Goal: Information Seeking & Learning: Compare options

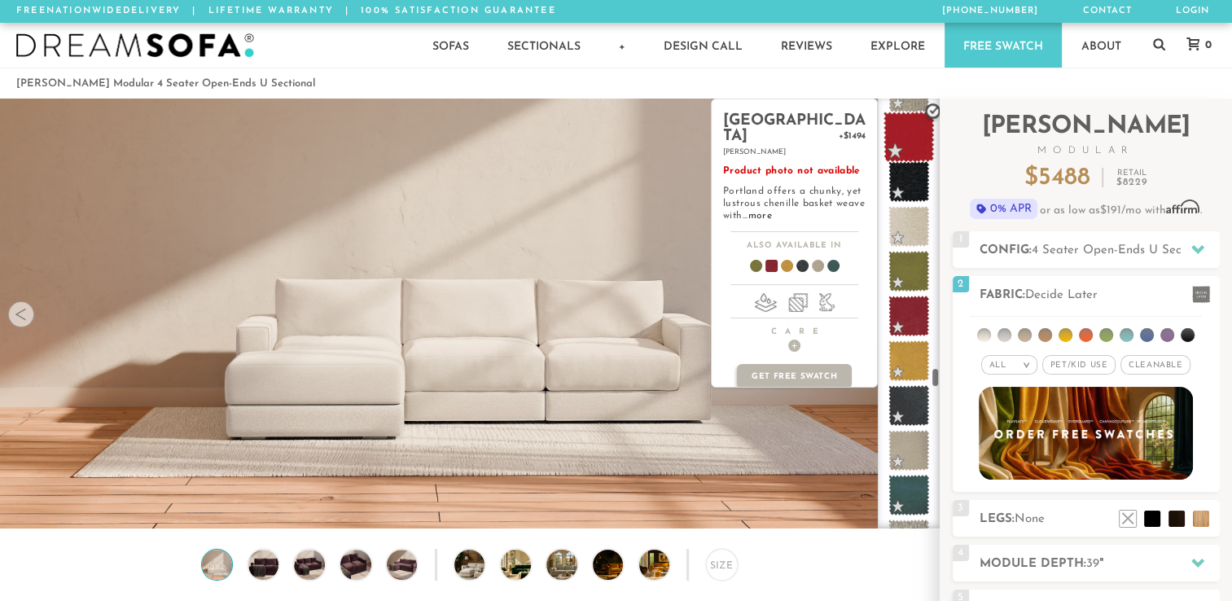
scroll to position [6084, 0]
click at [772, 252] on span at bounding box center [765, 269] width 63 height 60
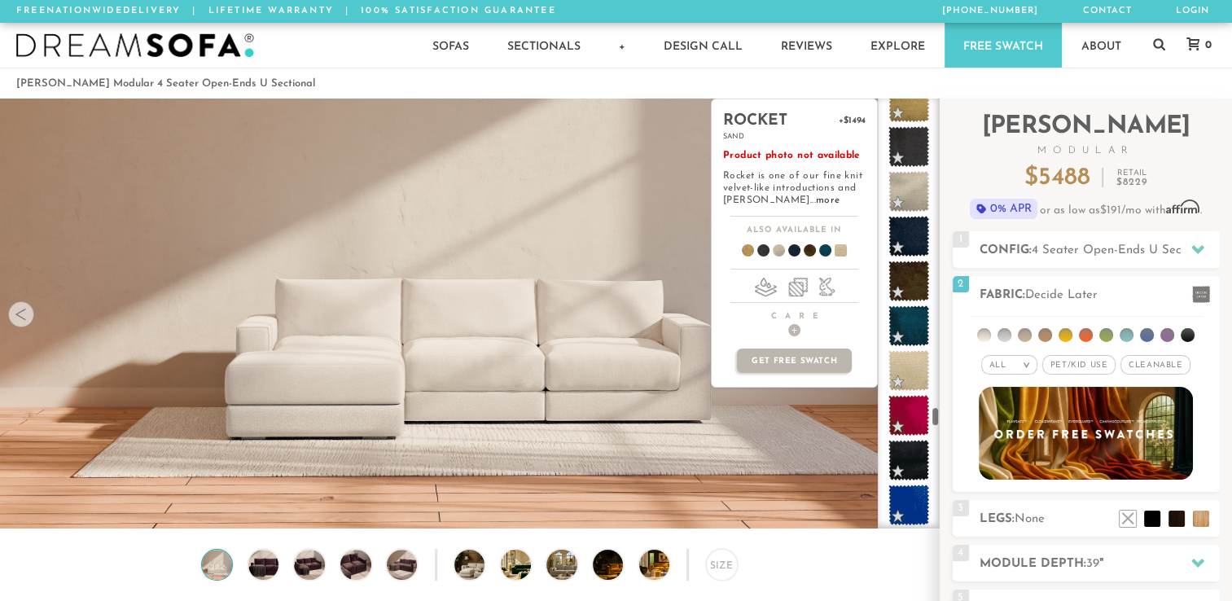
scroll to position [6972, 0]
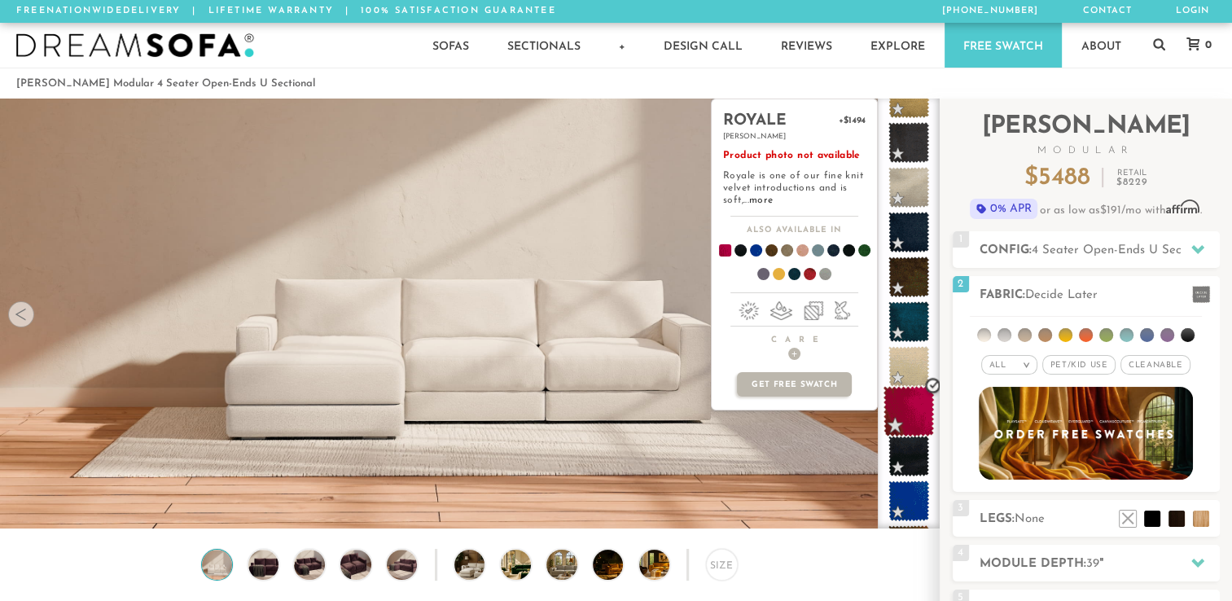
click at [905, 419] on span at bounding box center [909, 411] width 51 height 51
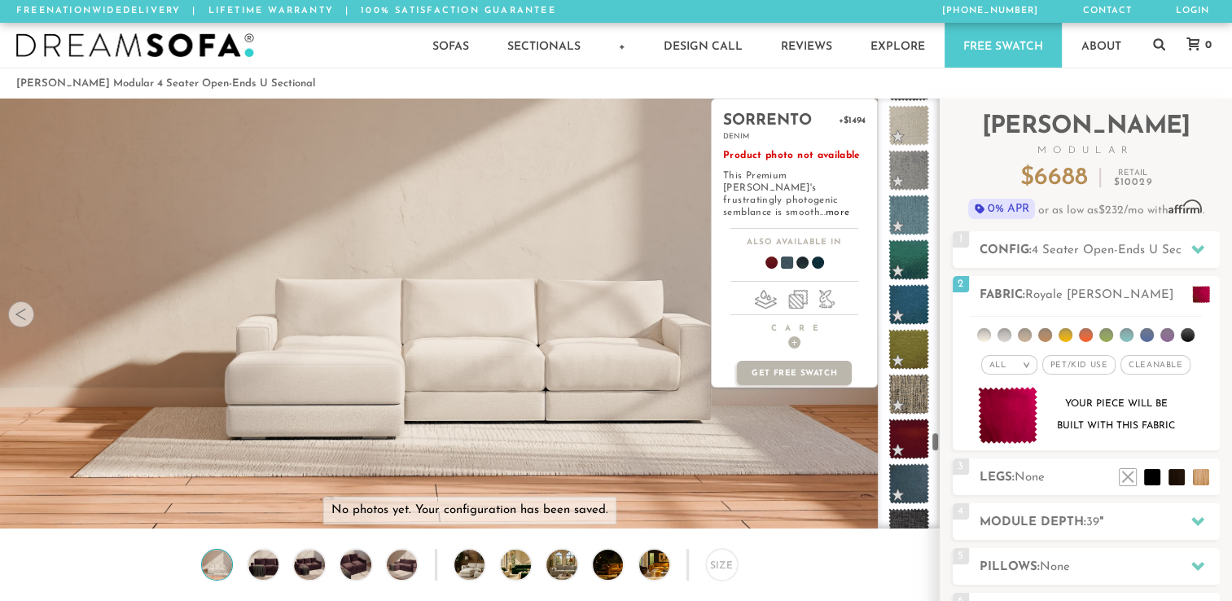
scroll to position [7534, 0]
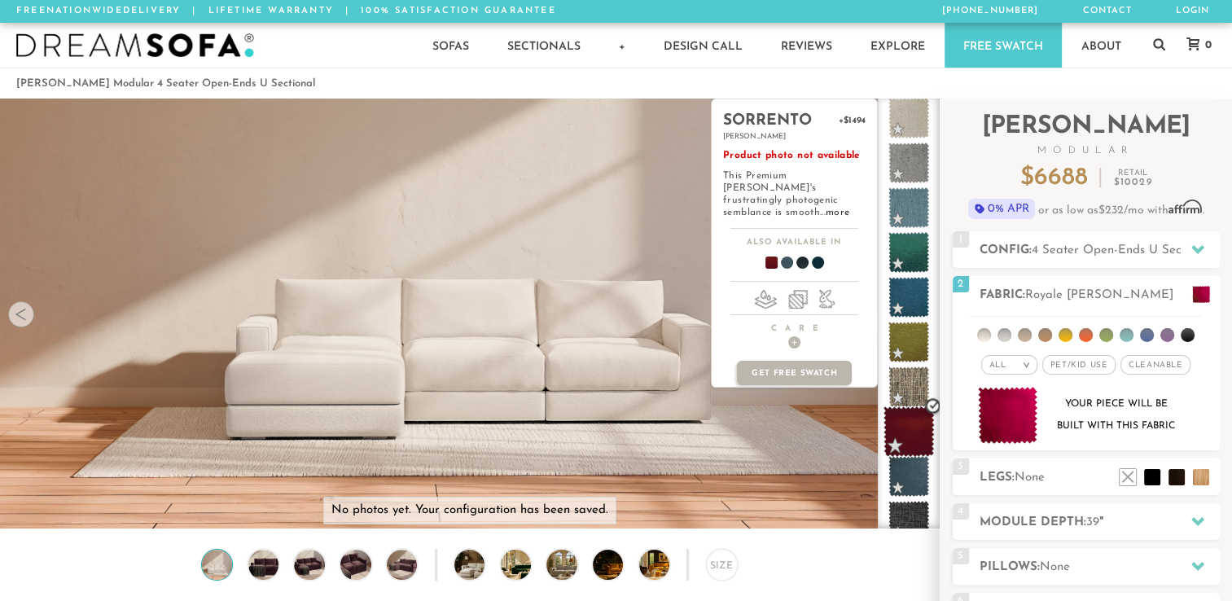
click at [905, 426] on span at bounding box center [909, 431] width 51 height 51
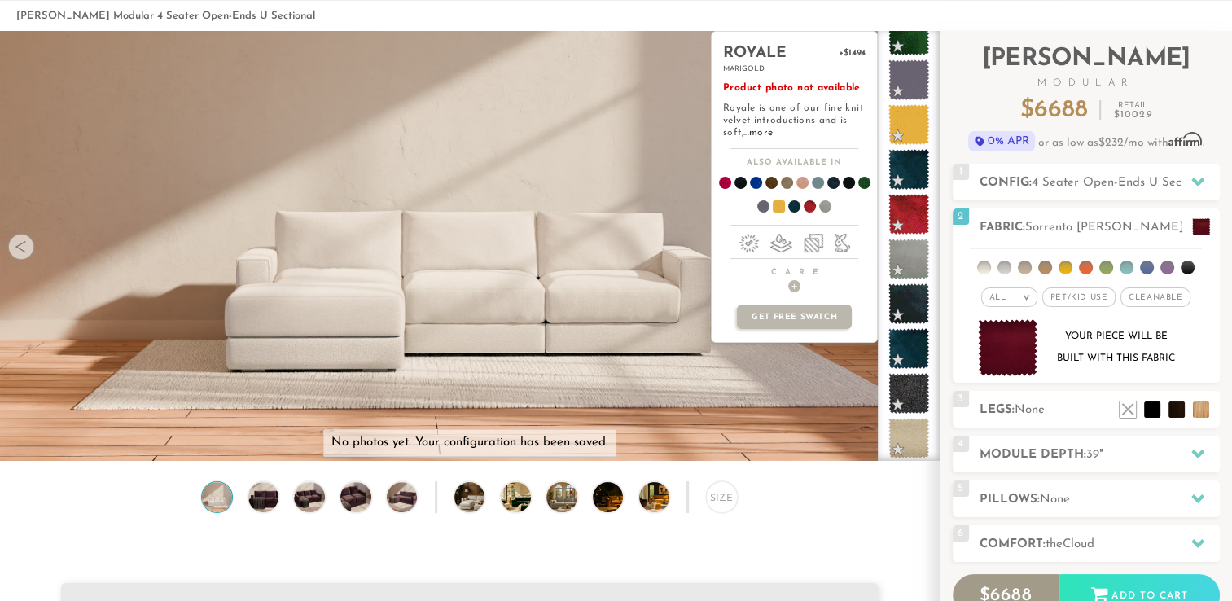
scroll to position [0, 0]
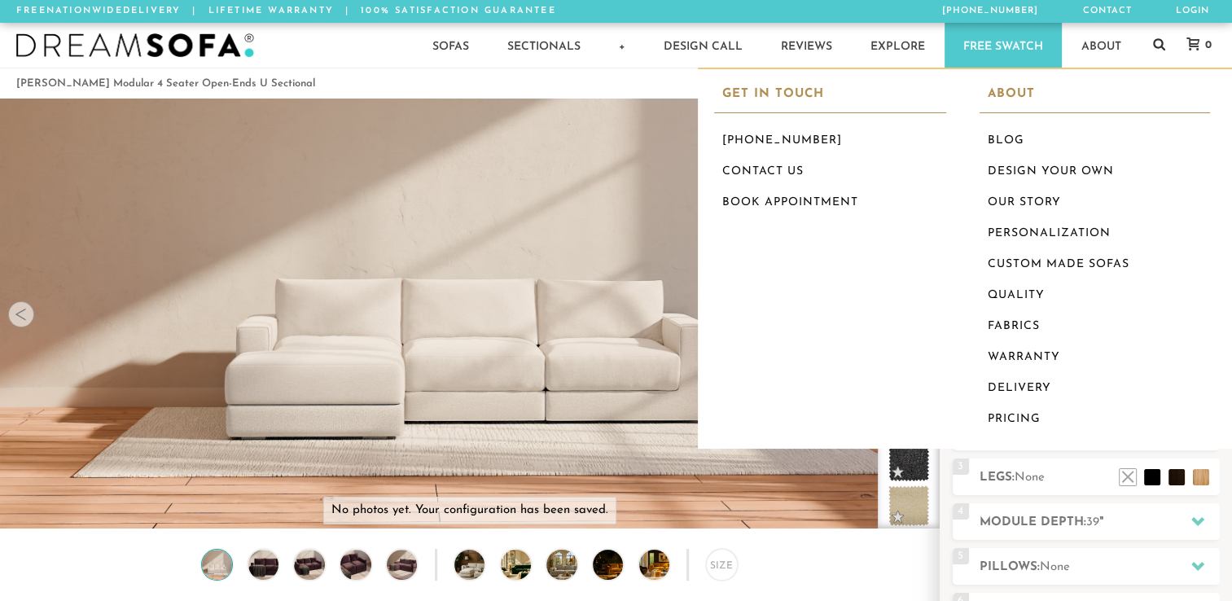
click at [1158, 43] on icon at bounding box center [1159, 43] width 12 height 13
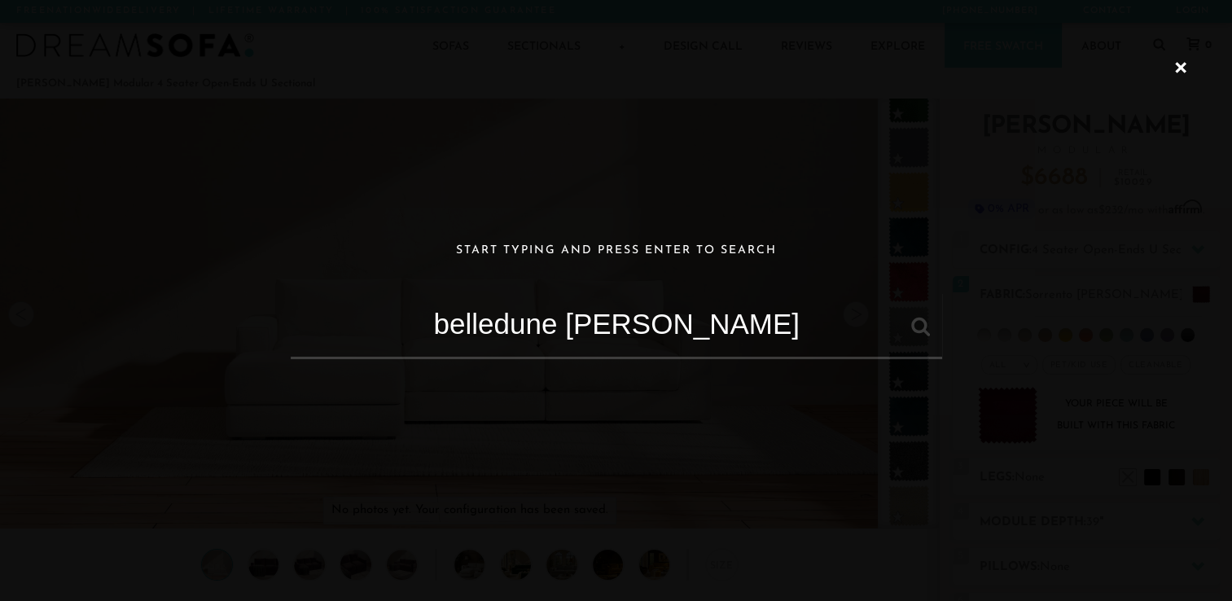
type input "belledune berry"
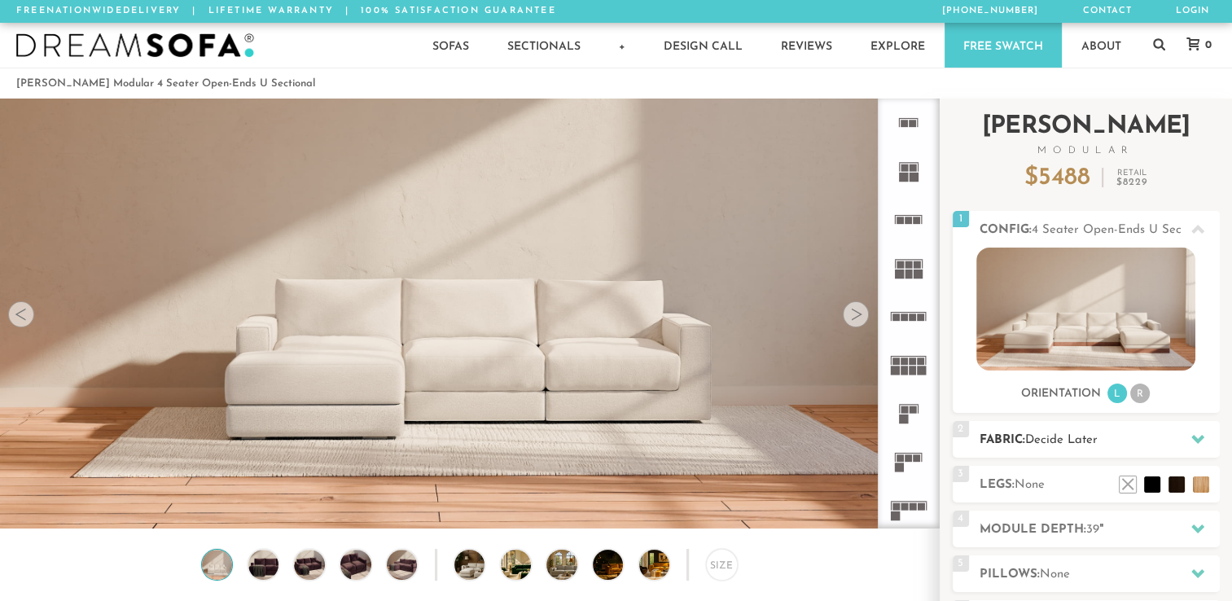
scroll to position [18094, 1219]
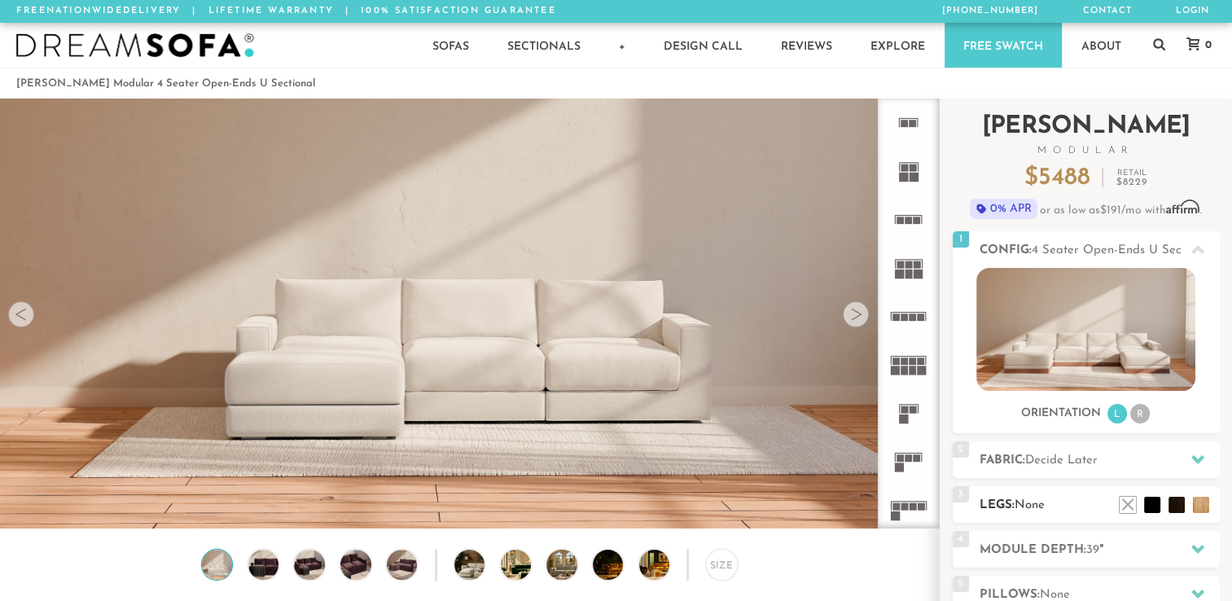
click at [1182, 487] on div "3 Legs: None $0 $199 Nailheads:" at bounding box center [1086, 504] width 267 height 37
click at [1153, 508] on li at bounding box center [1127, 480] width 65 height 65
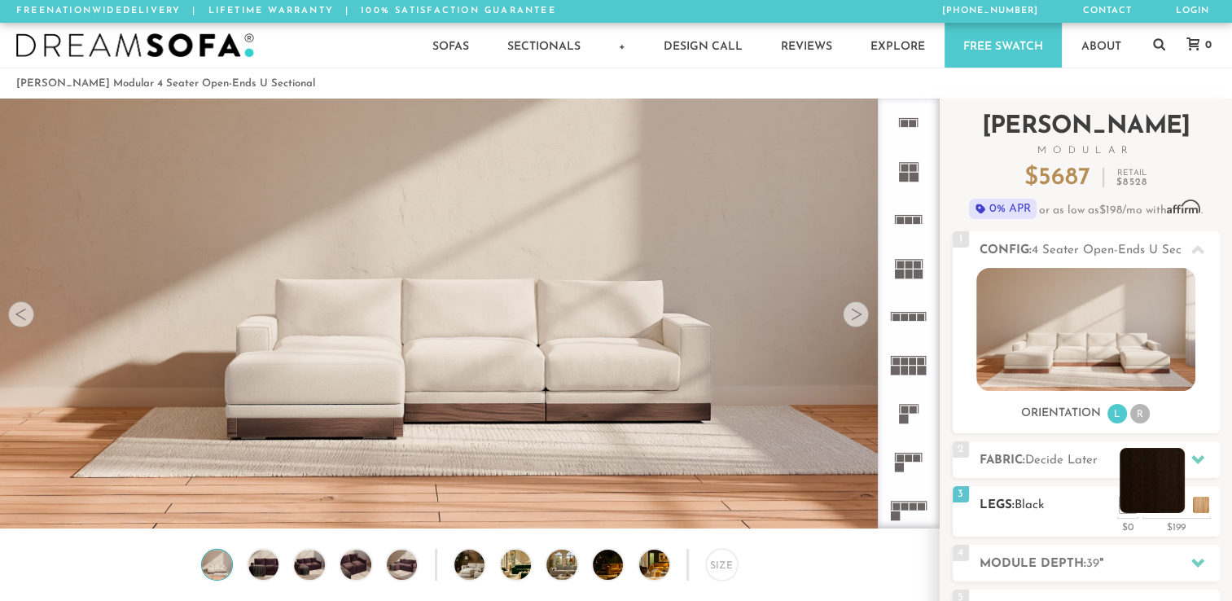
click at [1182, 503] on li at bounding box center [1152, 480] width 65 height 65
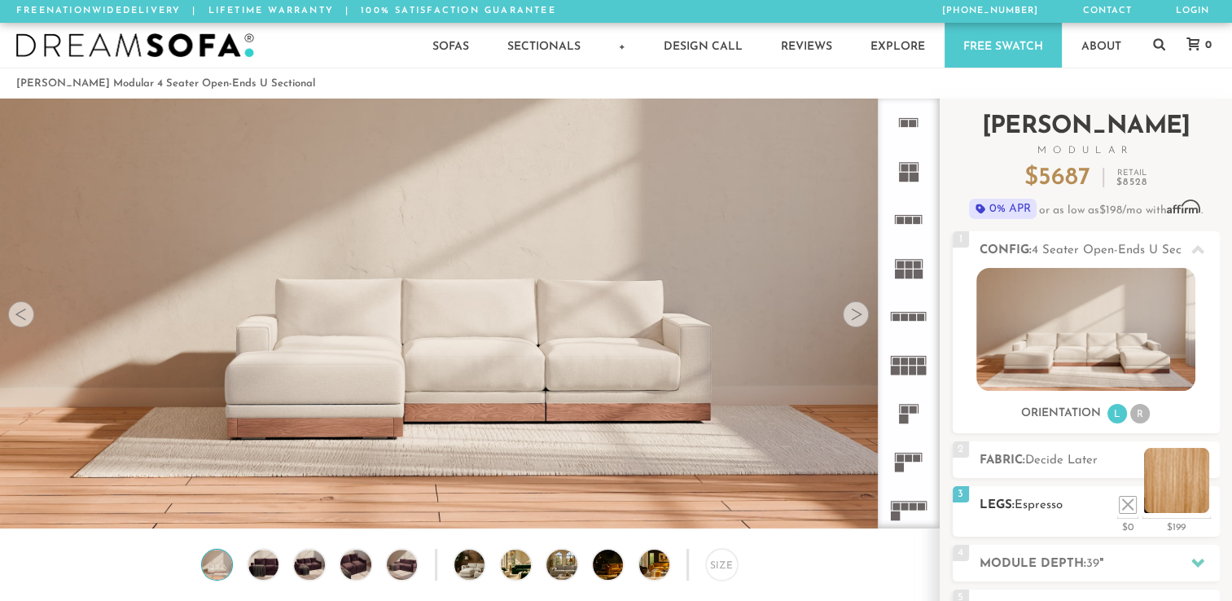
click at [1205, 499] on li at bounding box center [1176, 480] width 65 height 65
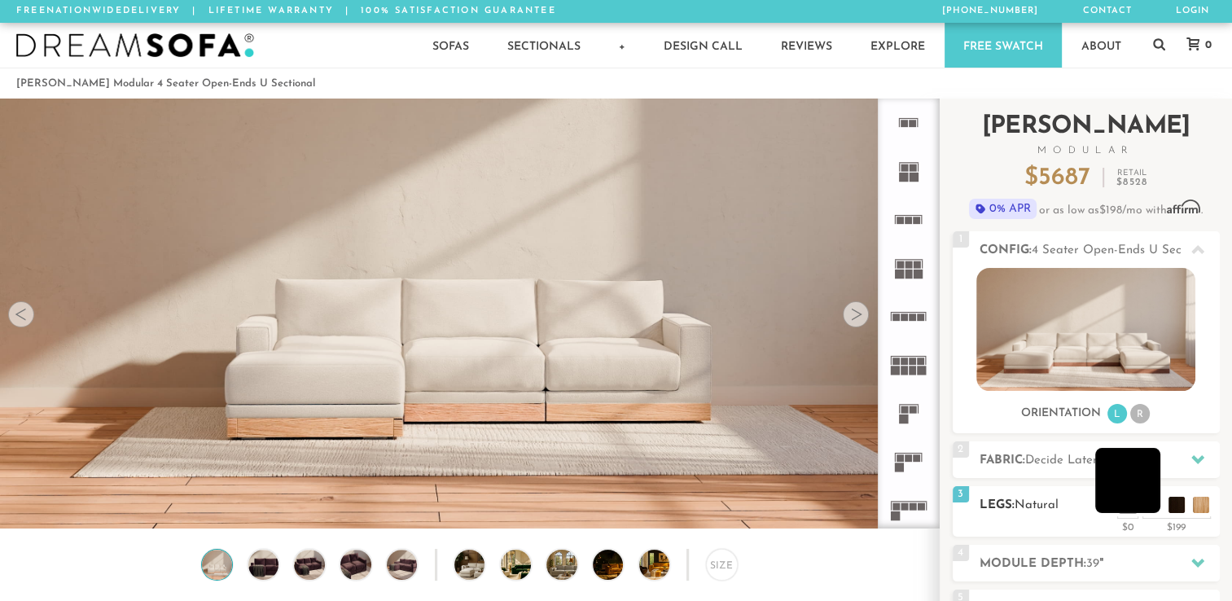
click at [1151, 503] on li at bounding box center [1127, 480] width 65 height 65
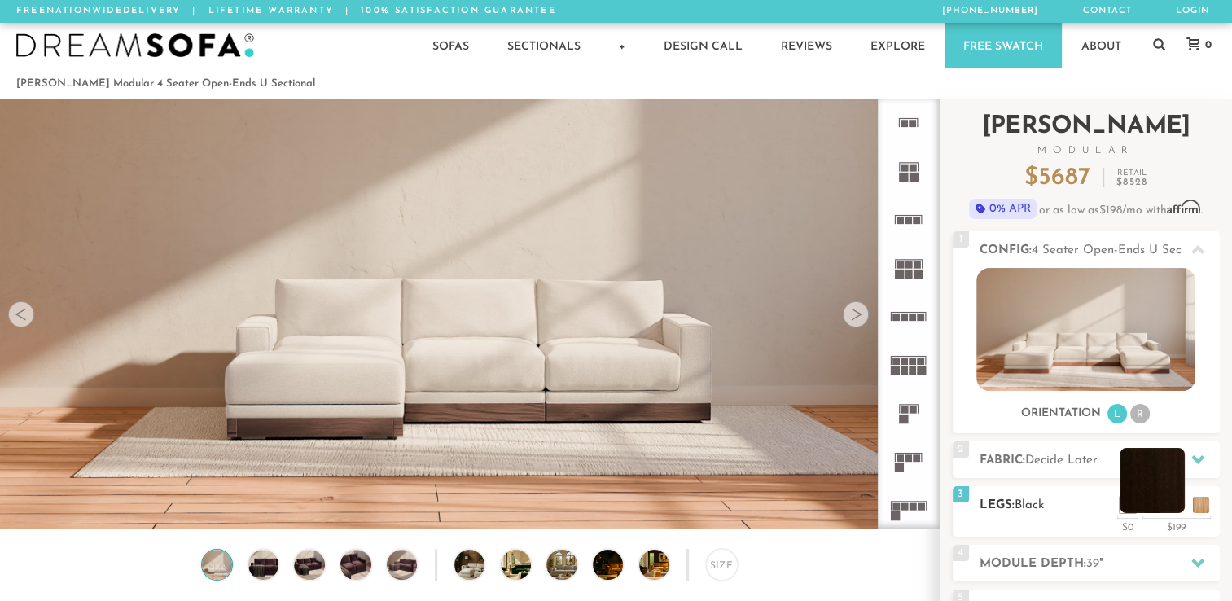
click at [1178, 505] on li at bounding box center [1152, 480] width 65 height 65
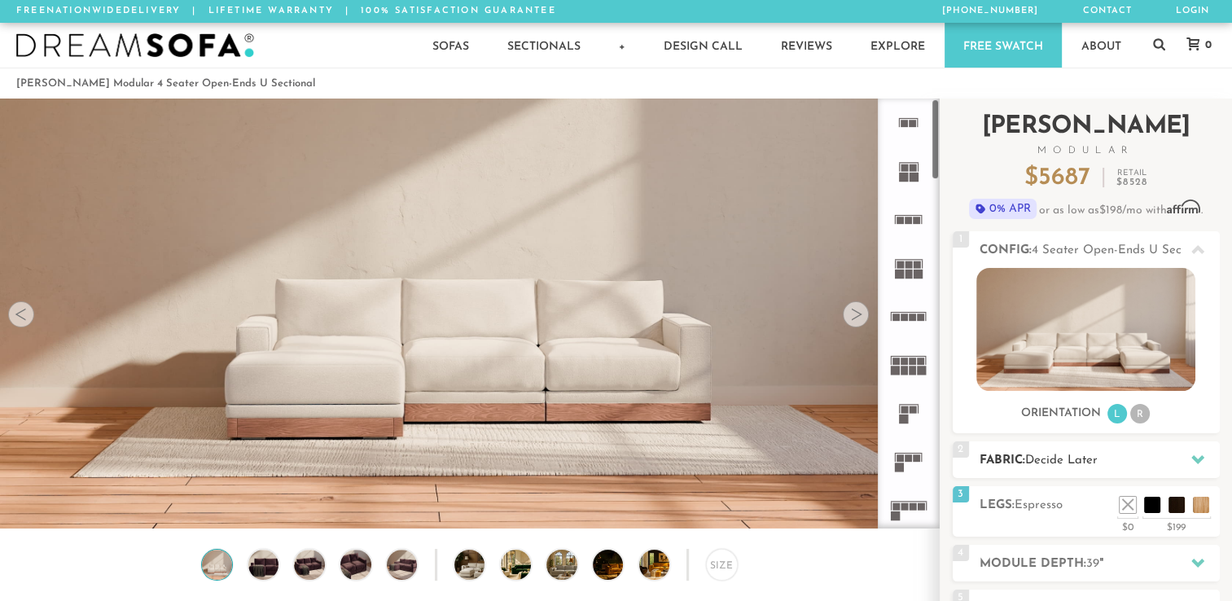
click at [1064, 454] on span "Decide Later" at bounding box center [1061, 460] width 72 height 12
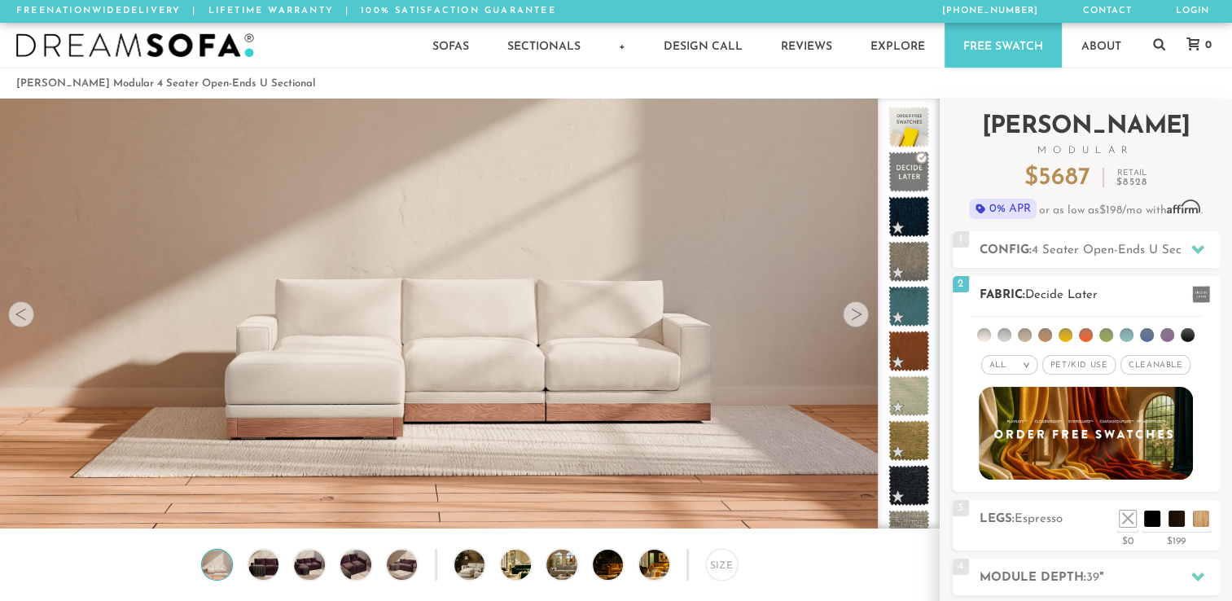
click at [1014, 361] on div "All >" at bounding box center [1009, 365] width 56 height 20
click at [1003, 505] on li "Luxury" at bounding box center [1009, 502] width 56 height 23
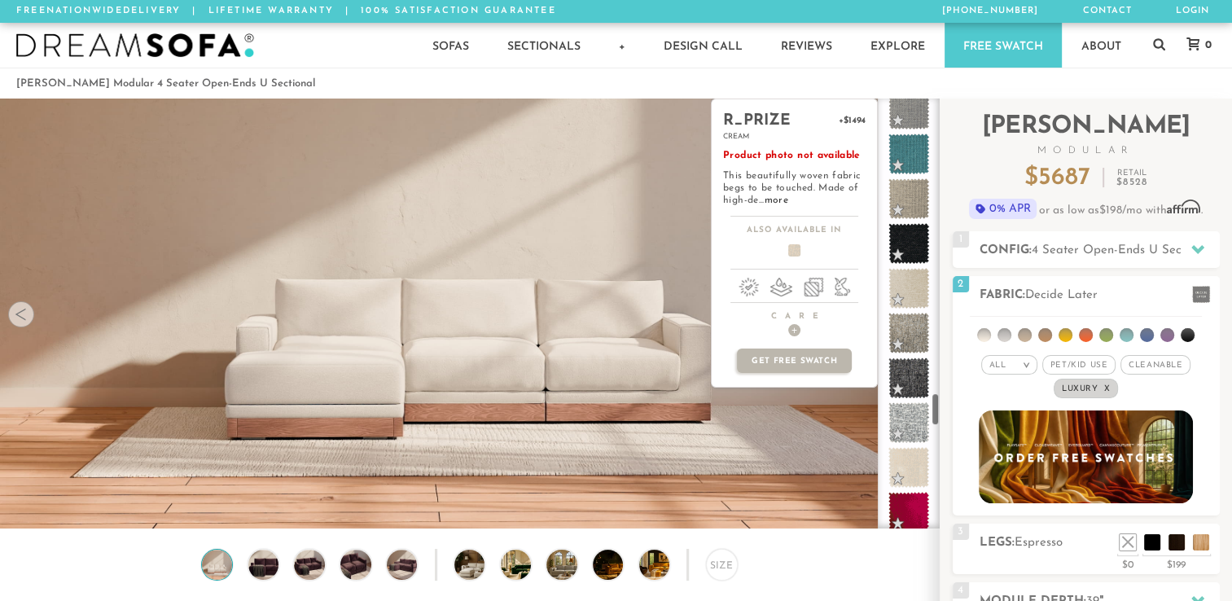
scroll to position [3756, 0]
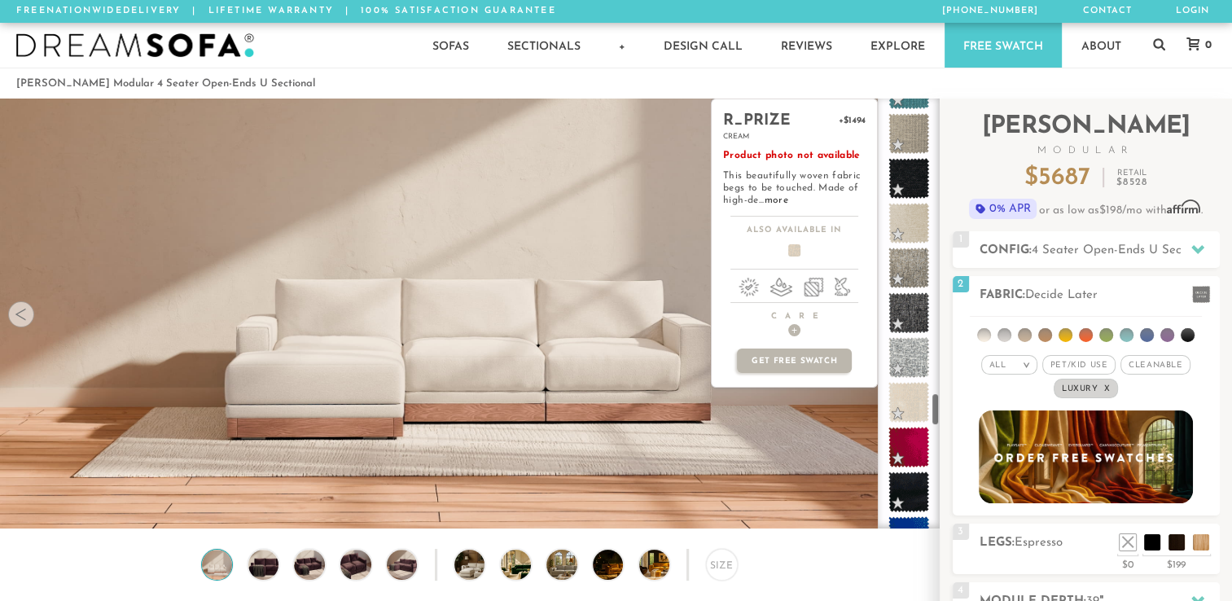
click at [897, 397] on span at bounding box center [908, 402] width 41 height 41
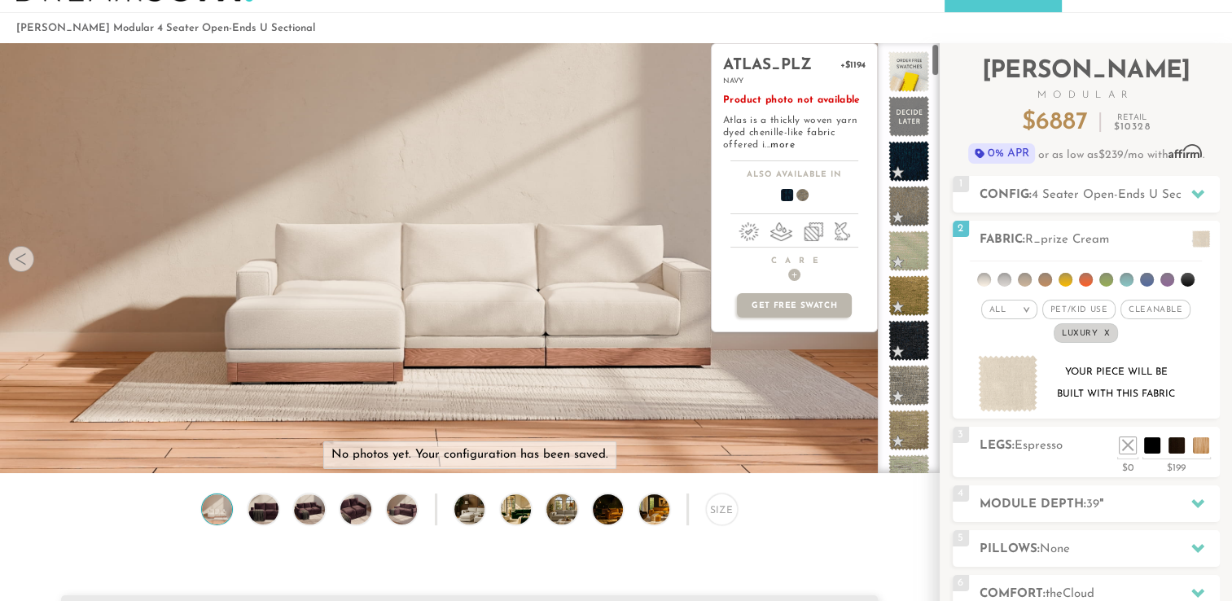
scroll to position [45, 0]
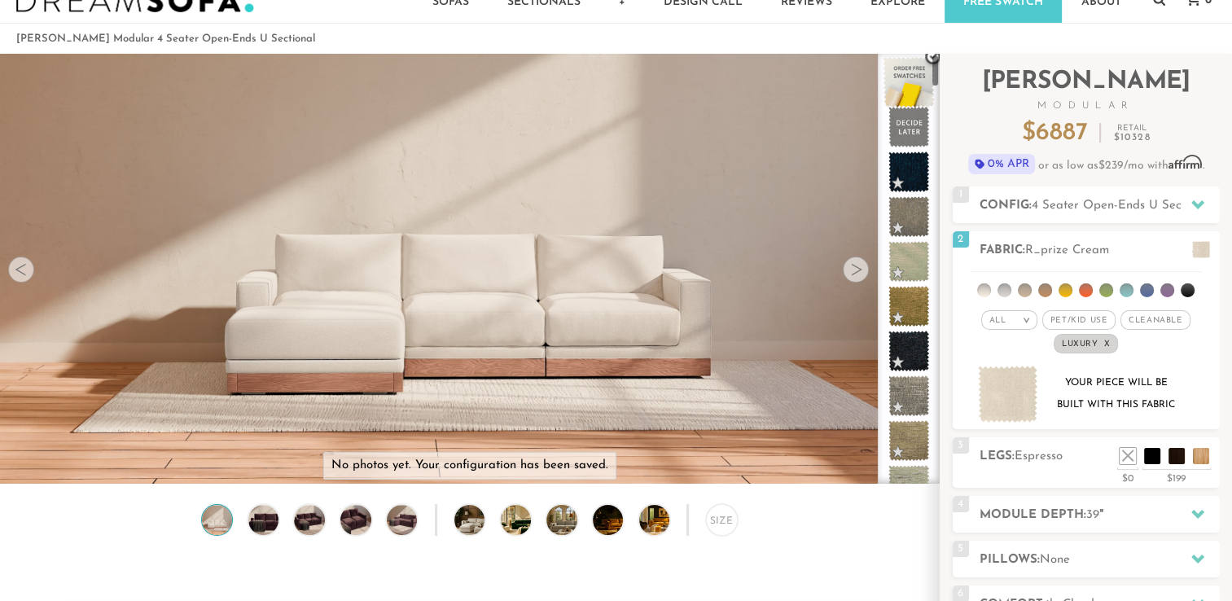
click at [908, 82] on span at bounding box center [909, 82] width 51 height 51
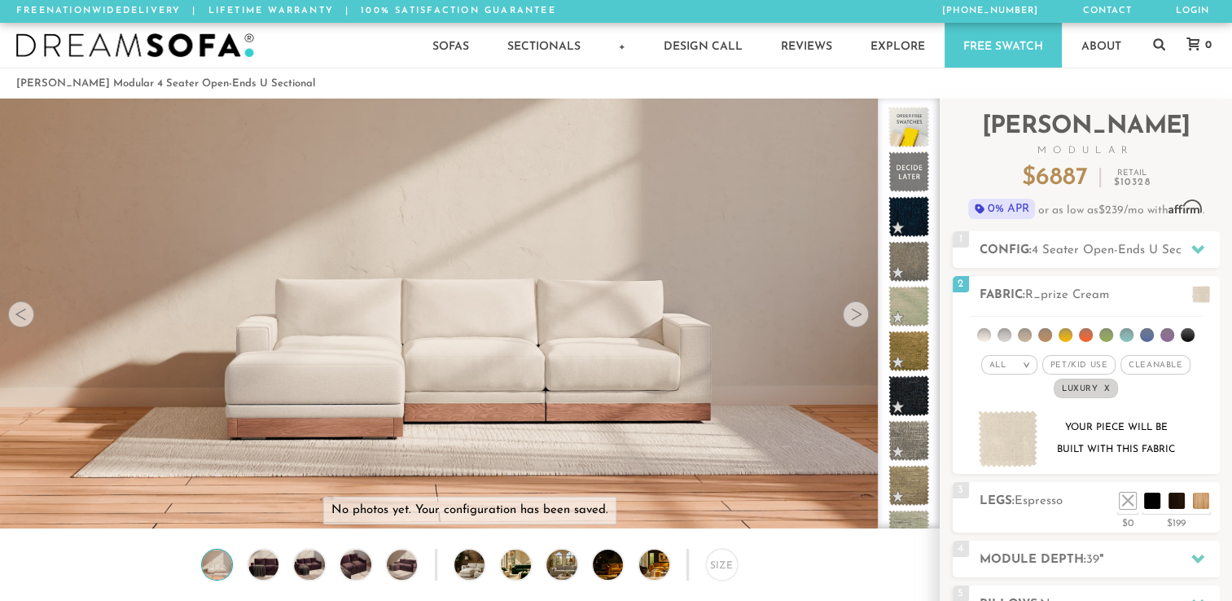
click at [1202, 44] on span "0" at bounding box center [1206, 45] width 11 height 11
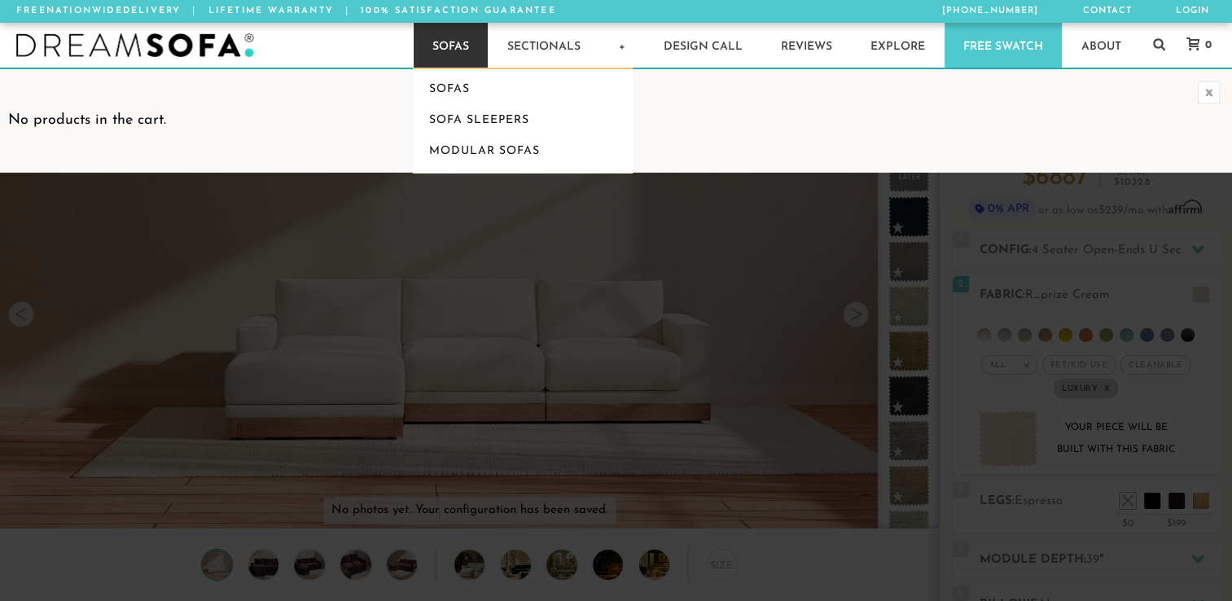
click at [450, 40] on link "Sofas" at bounding box center [451, 45] width 74 height 45
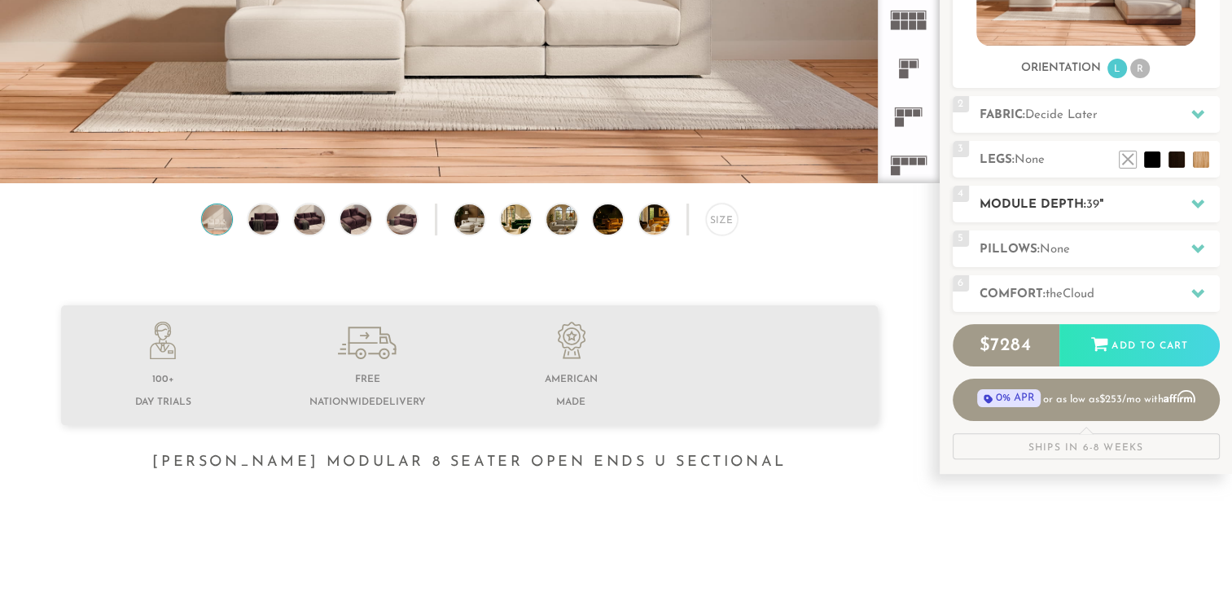
click at [1071, 213] on h2 "Module Depth: 39 "" at bounding box center [1100, 204] width 240 height 19
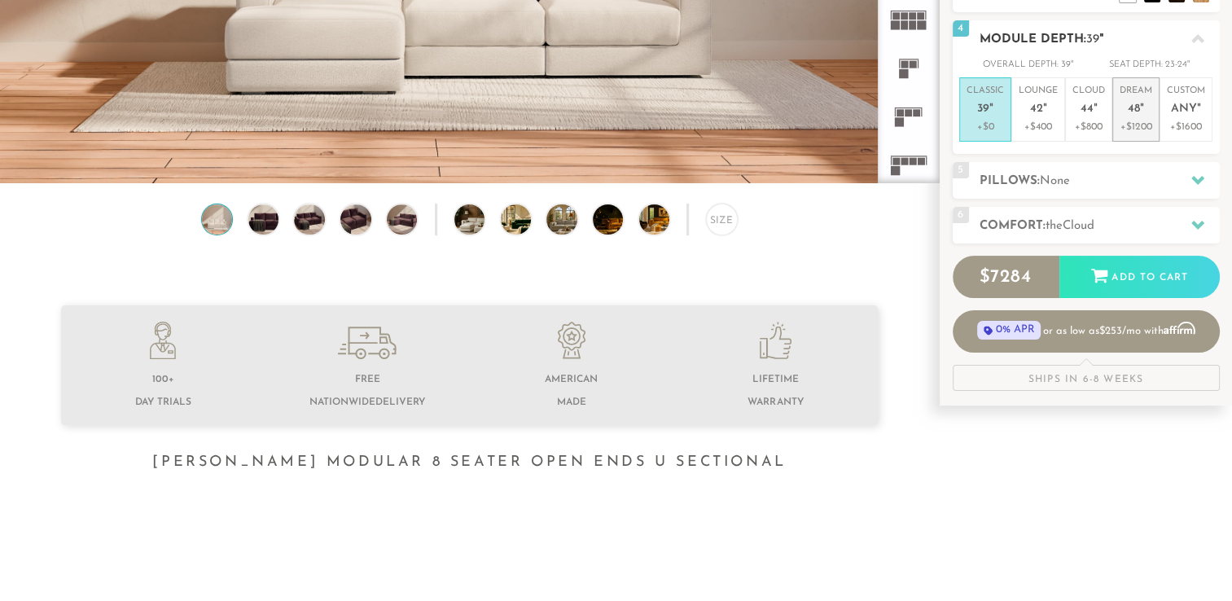
click at [1137, 113] on span "48" at bounding box center [1134, 110] width 12 height 14
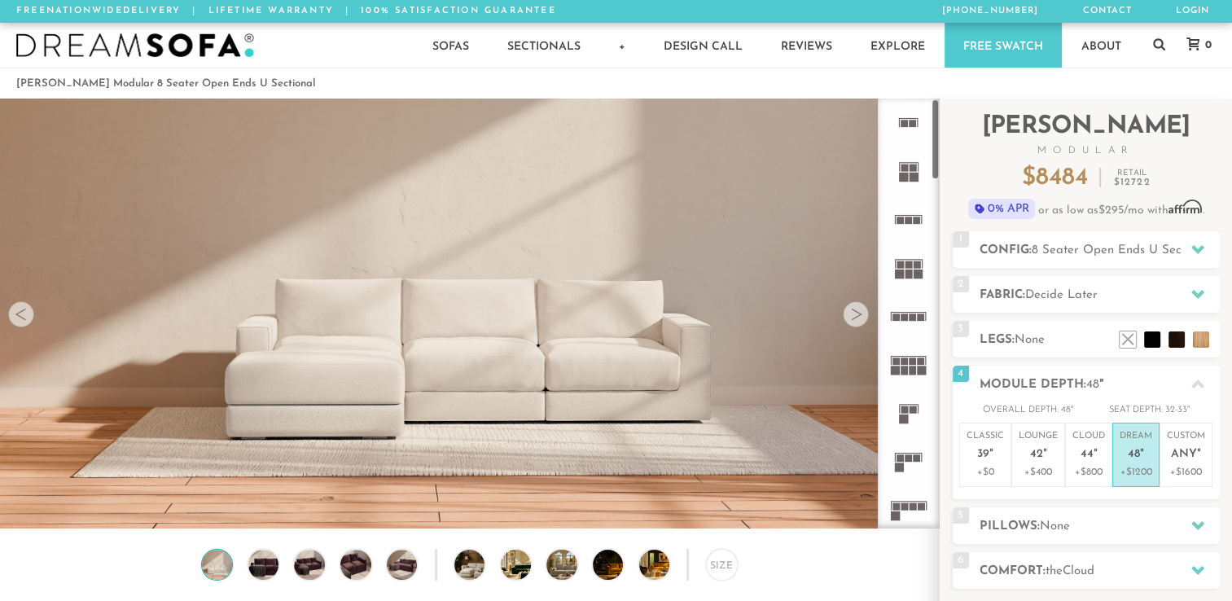
click at [850, 317] on div at bounding box center [856, 314] width 26 height 26
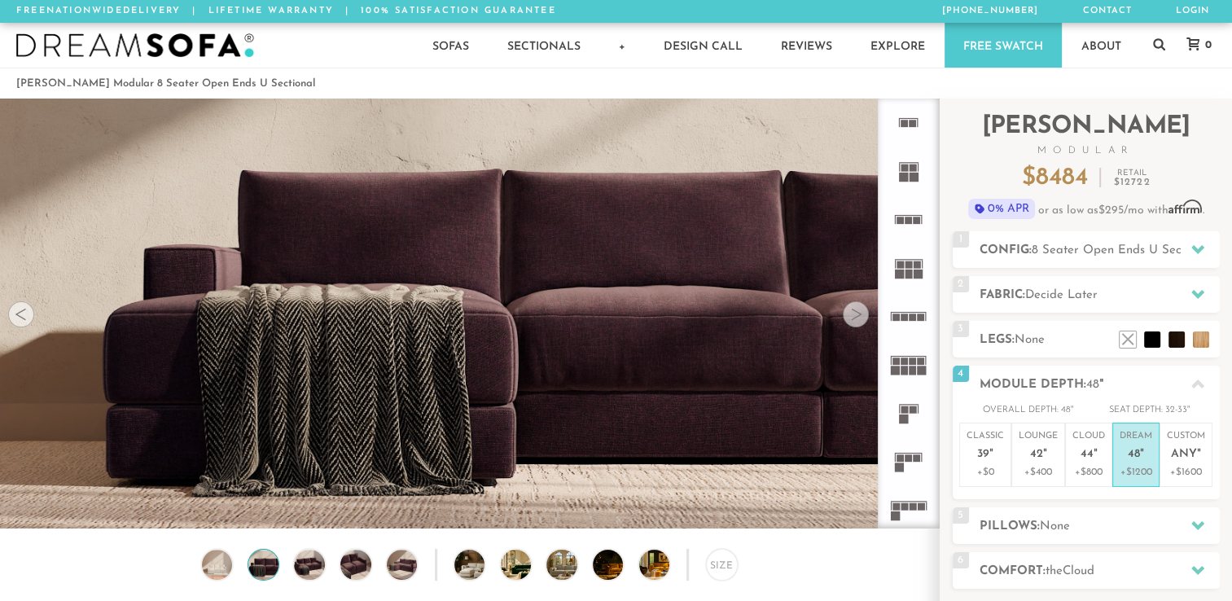
click at [850, 317] on div at bounding box center [856, 314] width 26 height 26
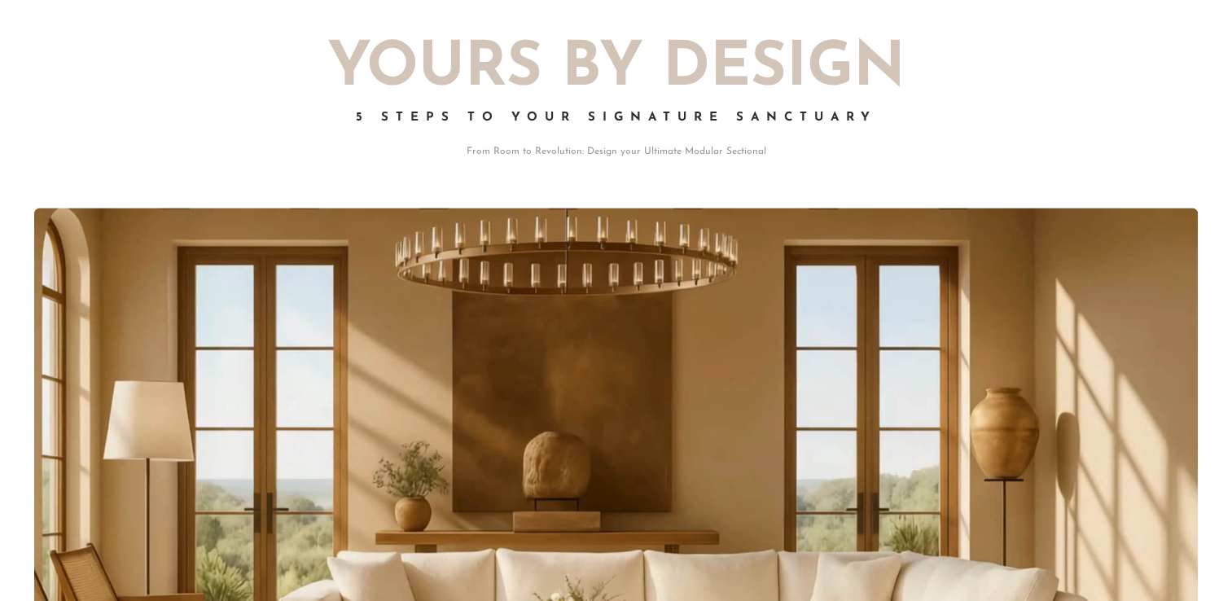
scroll to position [2104, 0]
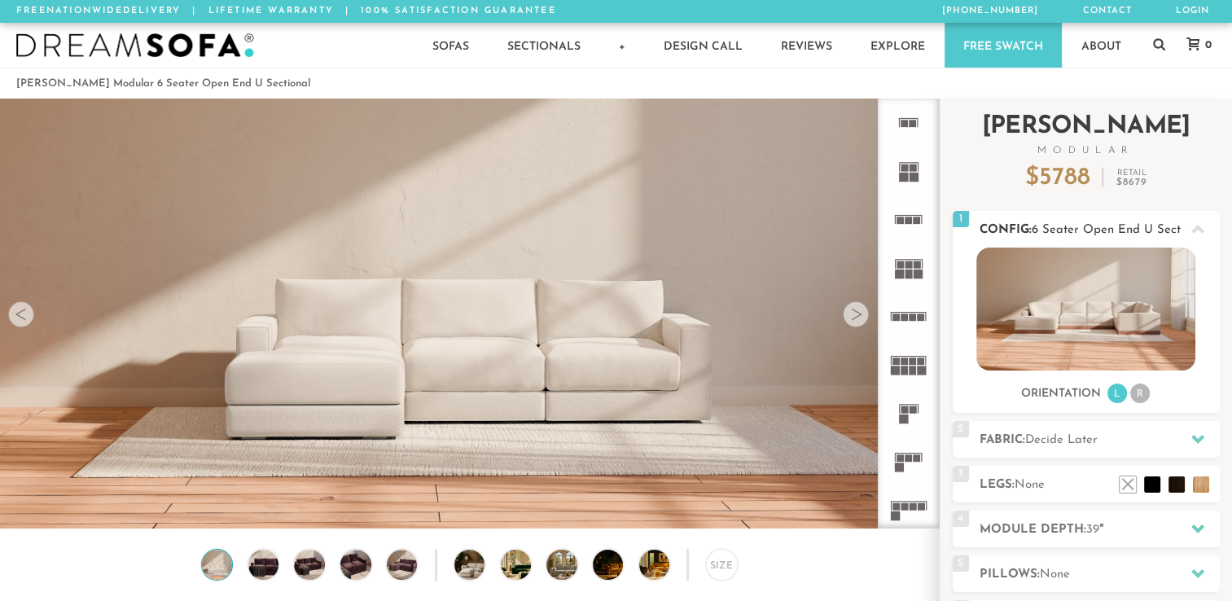
click at [1040, 329] on img at bounding box center [1085, 309] width 219 height 123
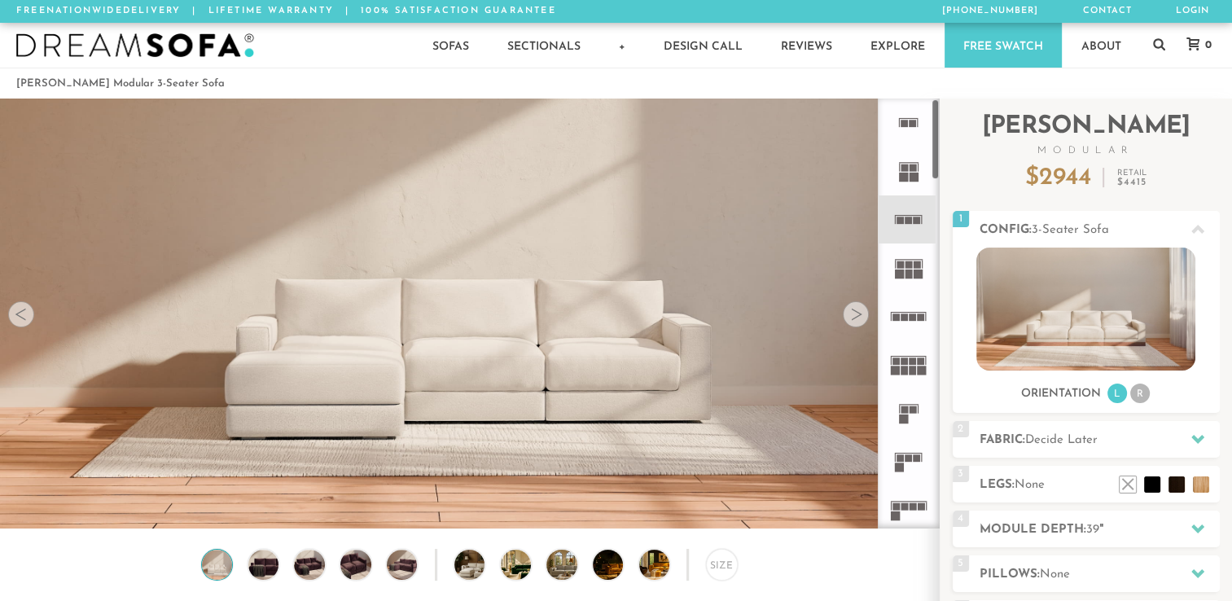
click at [909, 129] on icon at bounding box center [908, 123] width 48 height 48
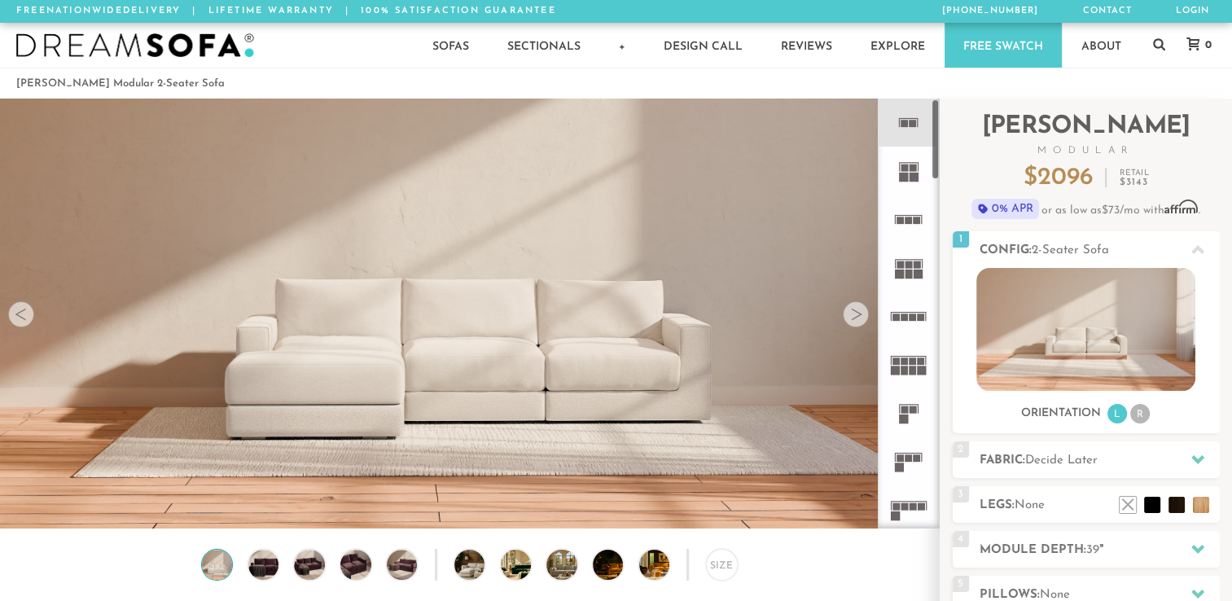
click at [915, 223] on rect at bounding box center [917, 220] width 7 height 7
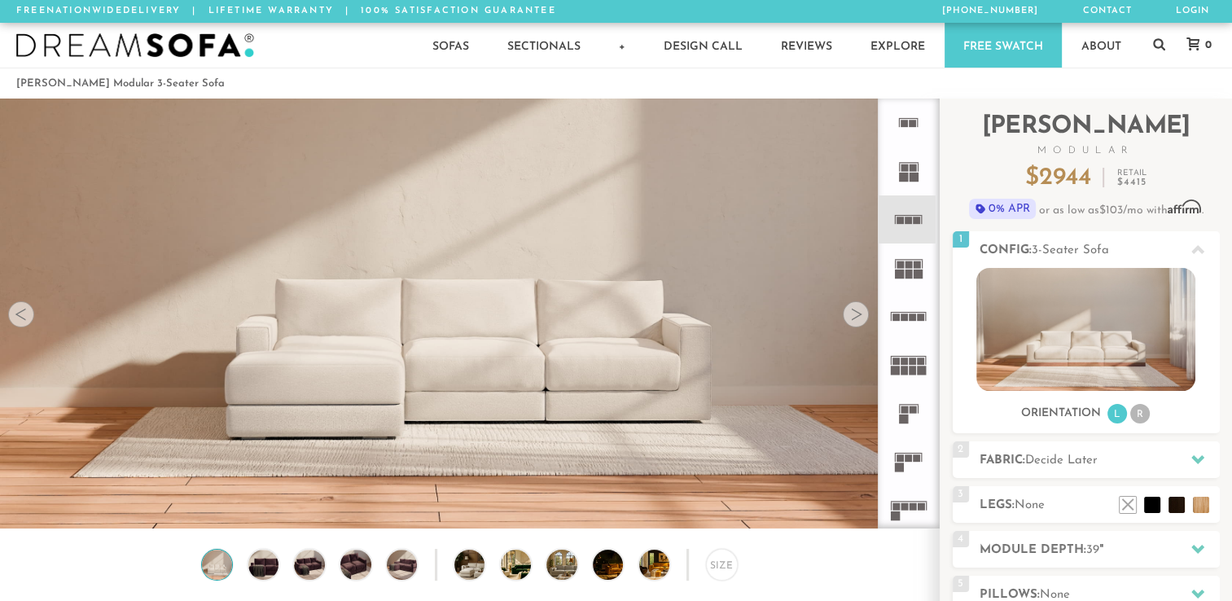
click at [910, 168] on rect at bounding box center [913, 168] width 7 height 7
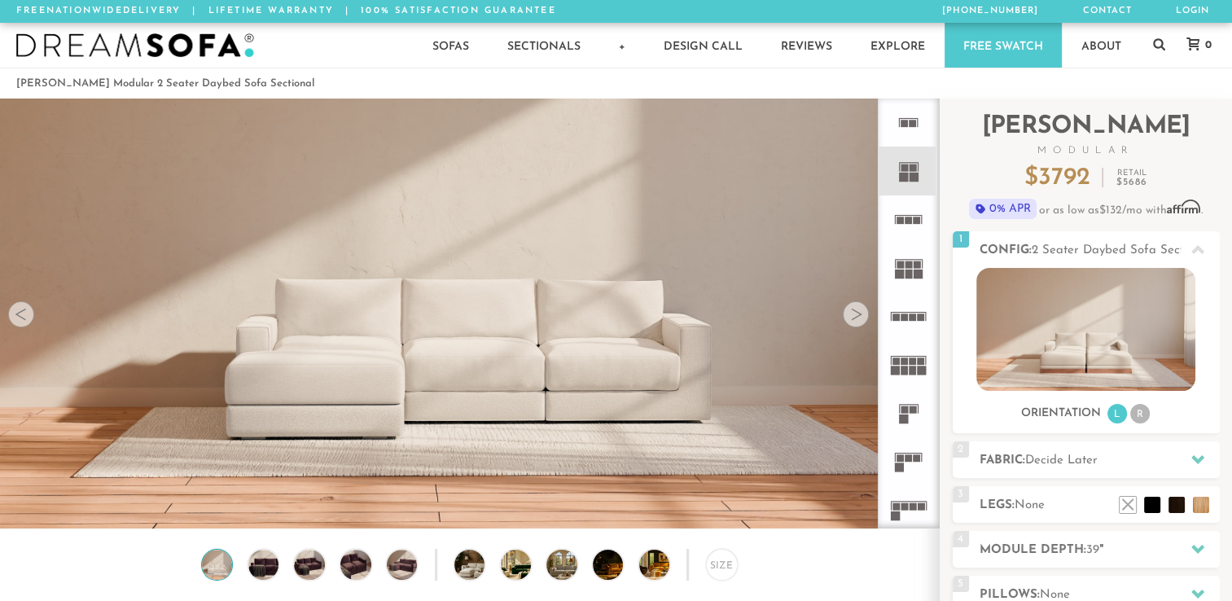
click at [897, 279] on icon at bounding box center [908, 267] width 48 height 48
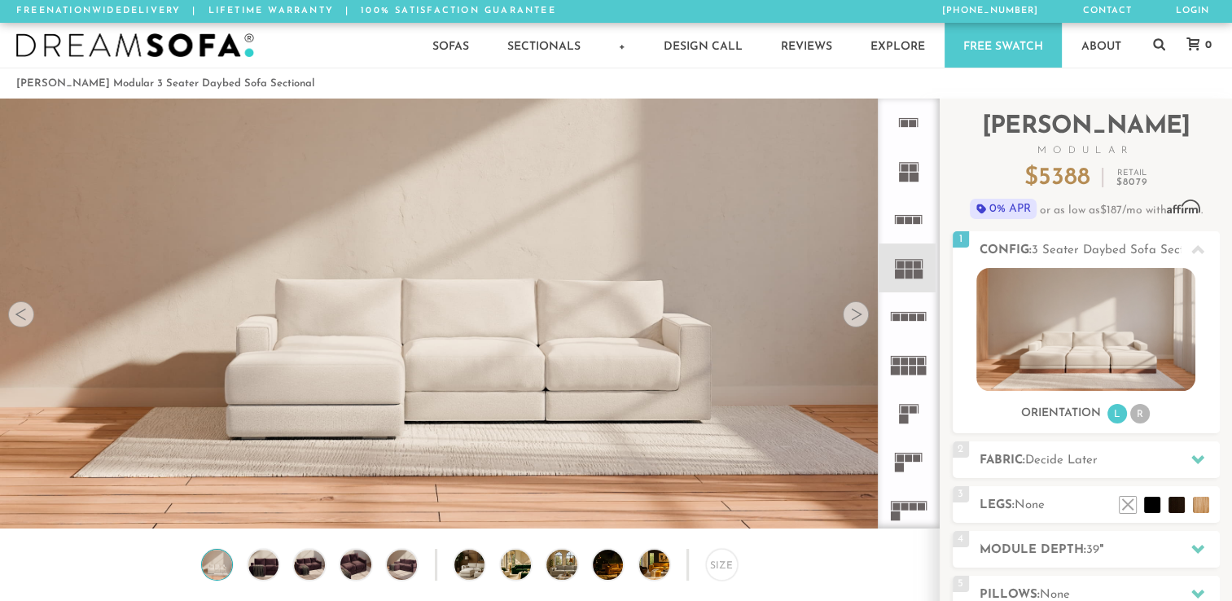
click at [908, 397] on icon at bounding box center [908, 412] width 48 height 48
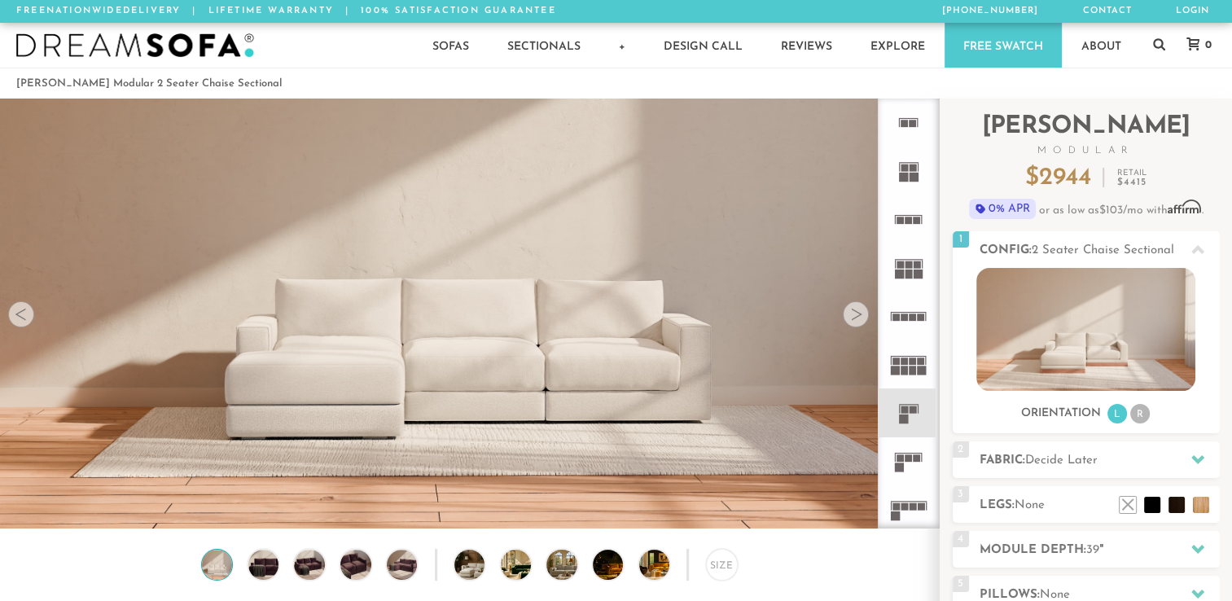
click at [768, 327] on img at bounding box center [469, 180] width 939 height 313
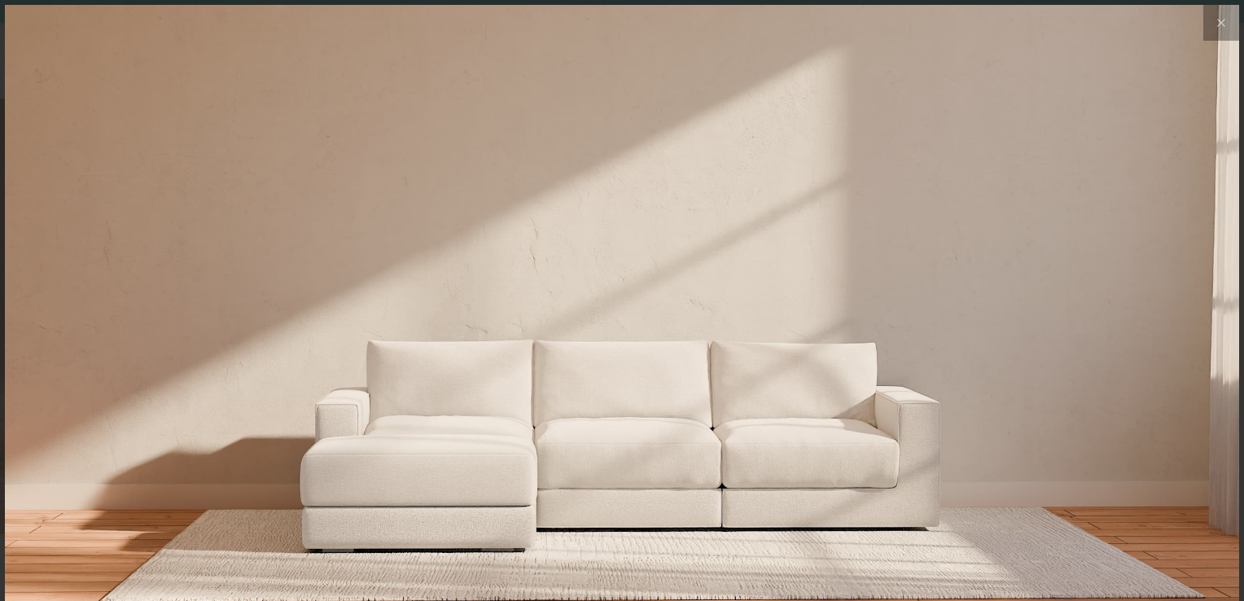
scroll to position [18118, 1231]
